Goal: Check status

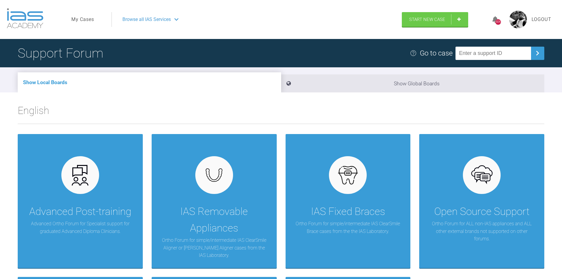
click at [88, 21] on link "My Cases" at bounding box center [82, 20] width 23 height 8
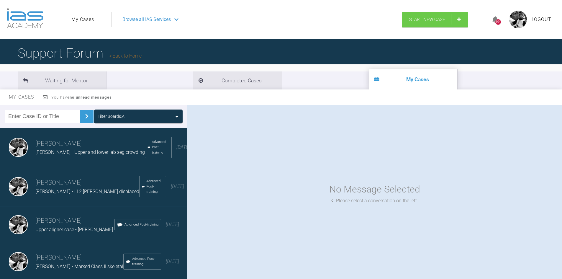
click at [68, 208] on div "[PERSON_NAME] Upper aligner case - [PERSON_NAME] Advanced Post-training [DATE]" at bounding box center [96, 224] width 192 height 37
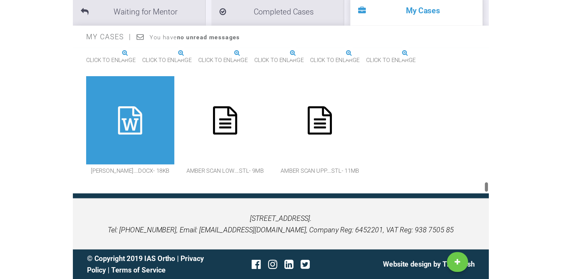
scroll to position [2131, 0]
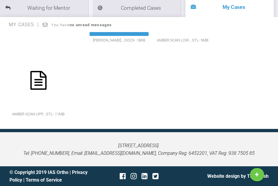
drag, startPoint x: 105, startPoint y: 86, endPoint x: 94, endPoint y: 81, distance: 12.0
click at [111, 16] on icon at bounding box center [119, 6] width 16 height 19
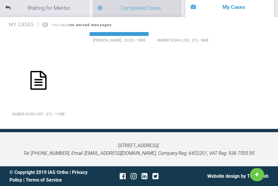
scroll to position [2020, 0]
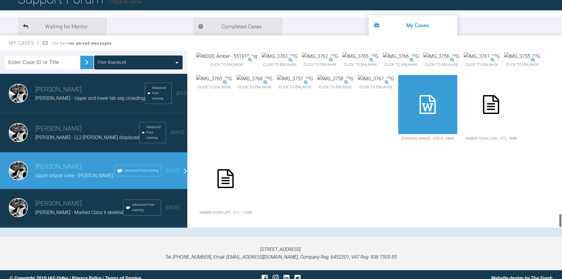
click at [483, 105] on icon at bounding box center [491, 104] width 16 height 19
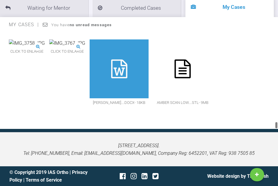
scroll to position [2131, 0]
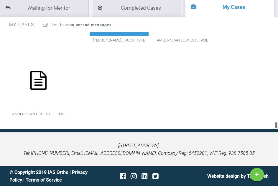
click at [60, 45] on div "Click to enlarge" at bounding box center [67, 11] width 36 height 68
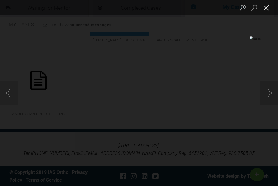
click at [270, 7] on button "Close lightbox" at bounding box center [266, 7] width 12 height 10
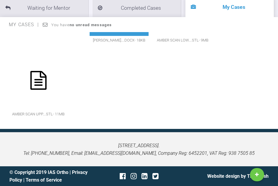
click at [111, 16] on icon at bounding box center [119, 6] width 16 height 19
